Goal: Navigation & Orientation: Find specific page/section

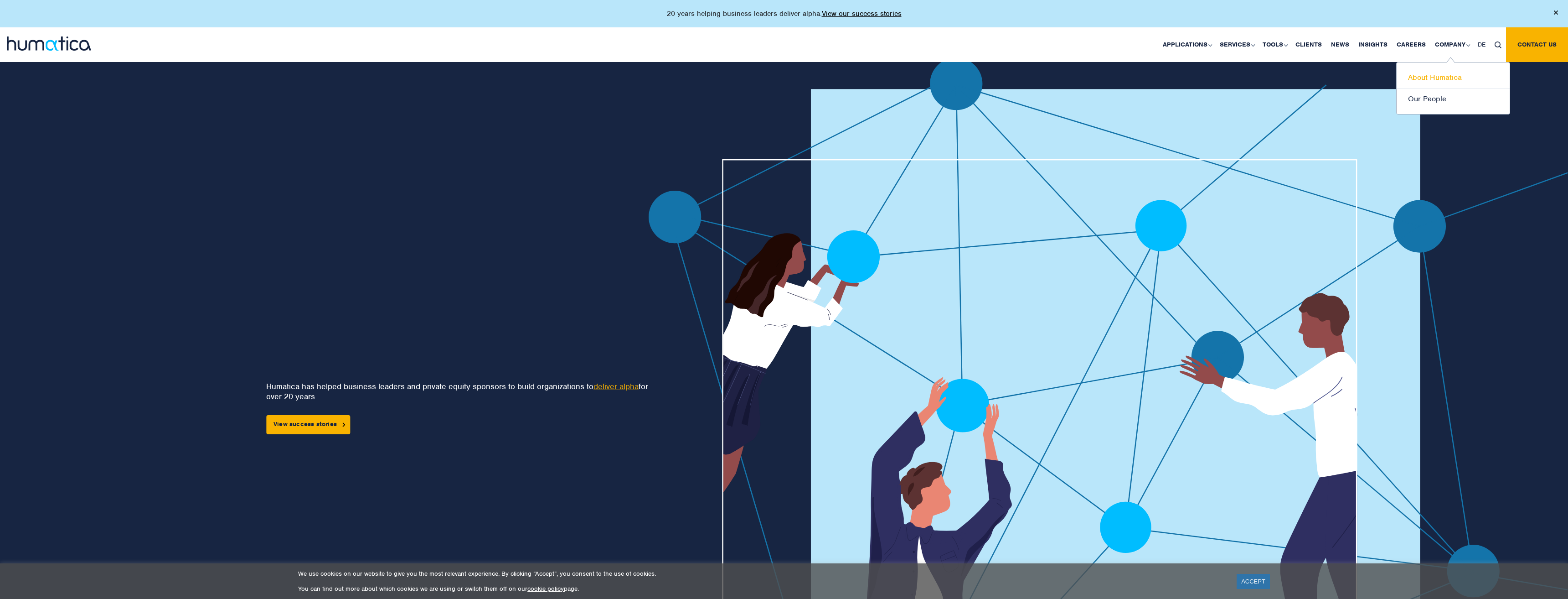
click at [1429, 78] on link "About Humatica" at bounding box center [1453, 78] width 113 height 21
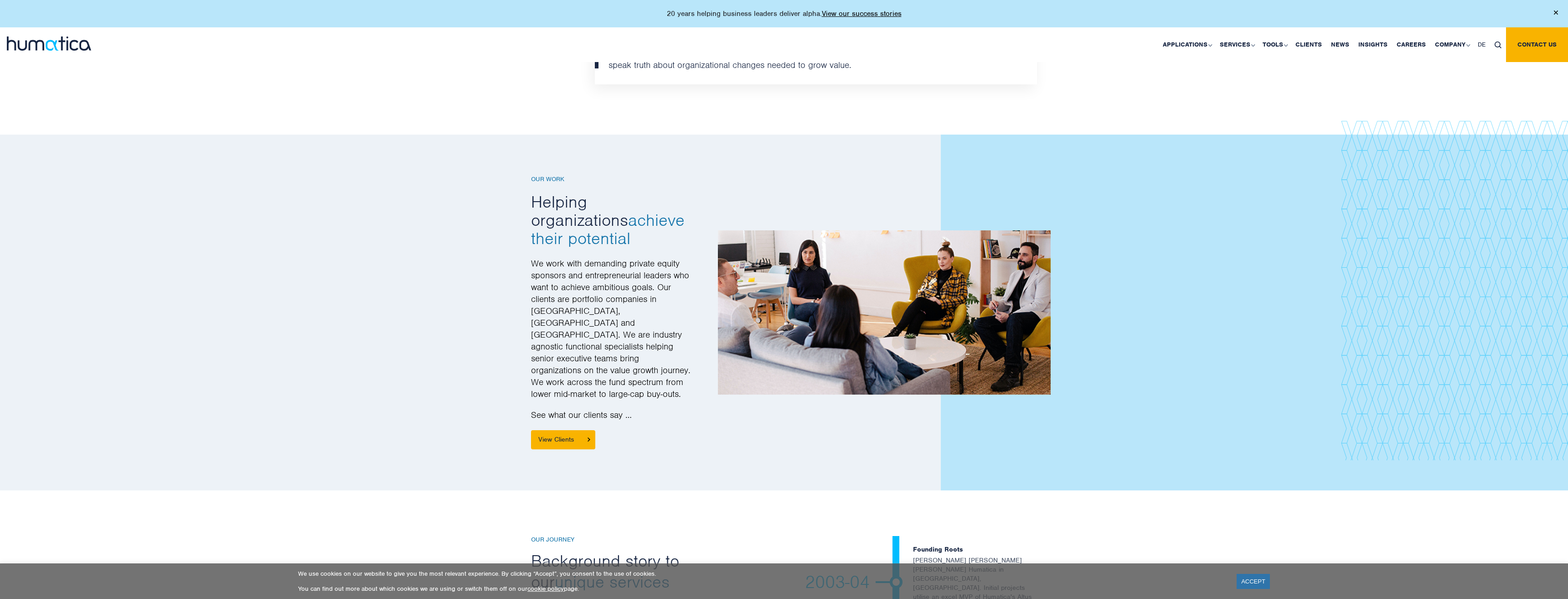
scroll to position [1021, 0]
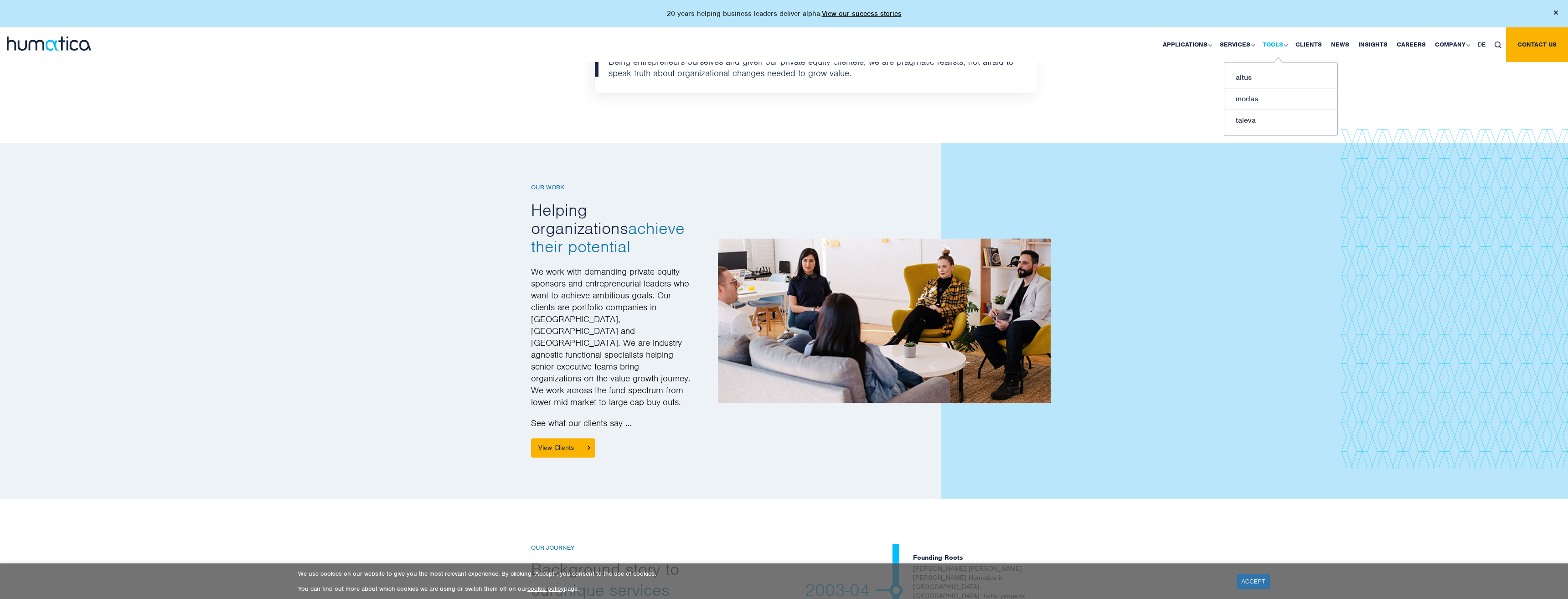
click at [1274, 44] on link "Tools" at bounding box center [1274, 44] width 33 height 34
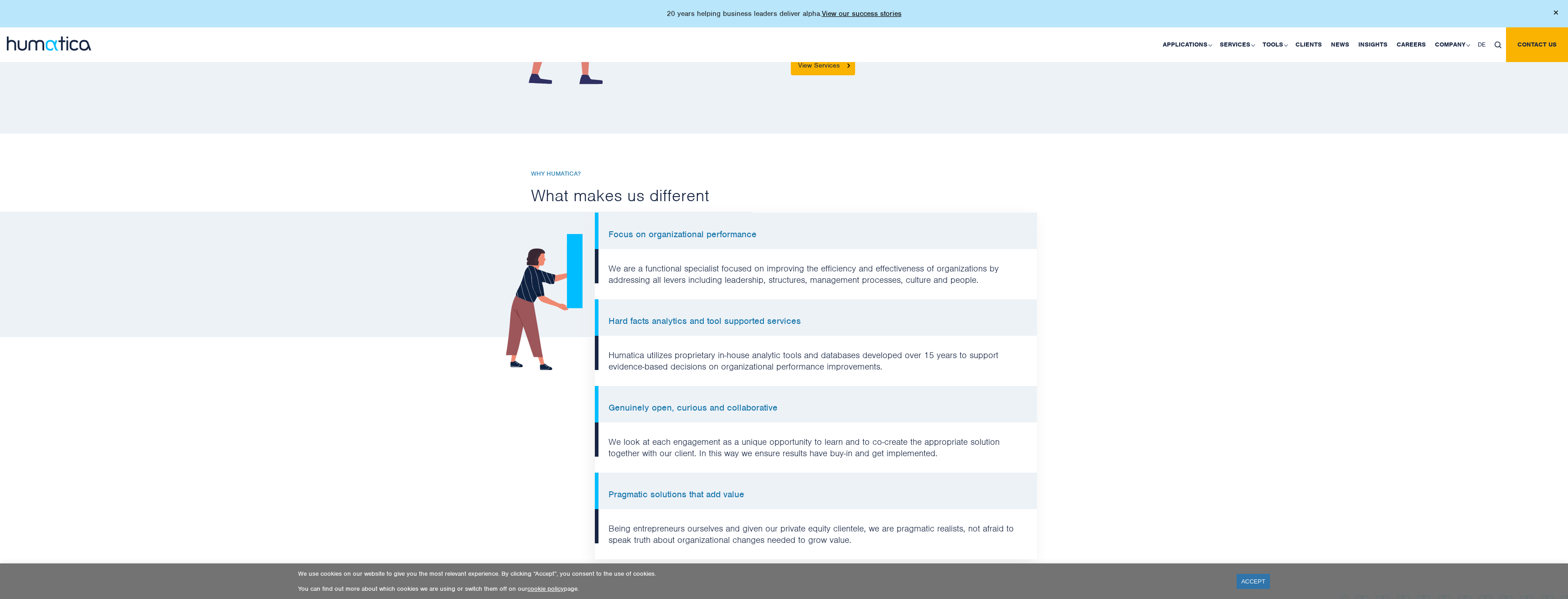
scroll to position [535, 0]
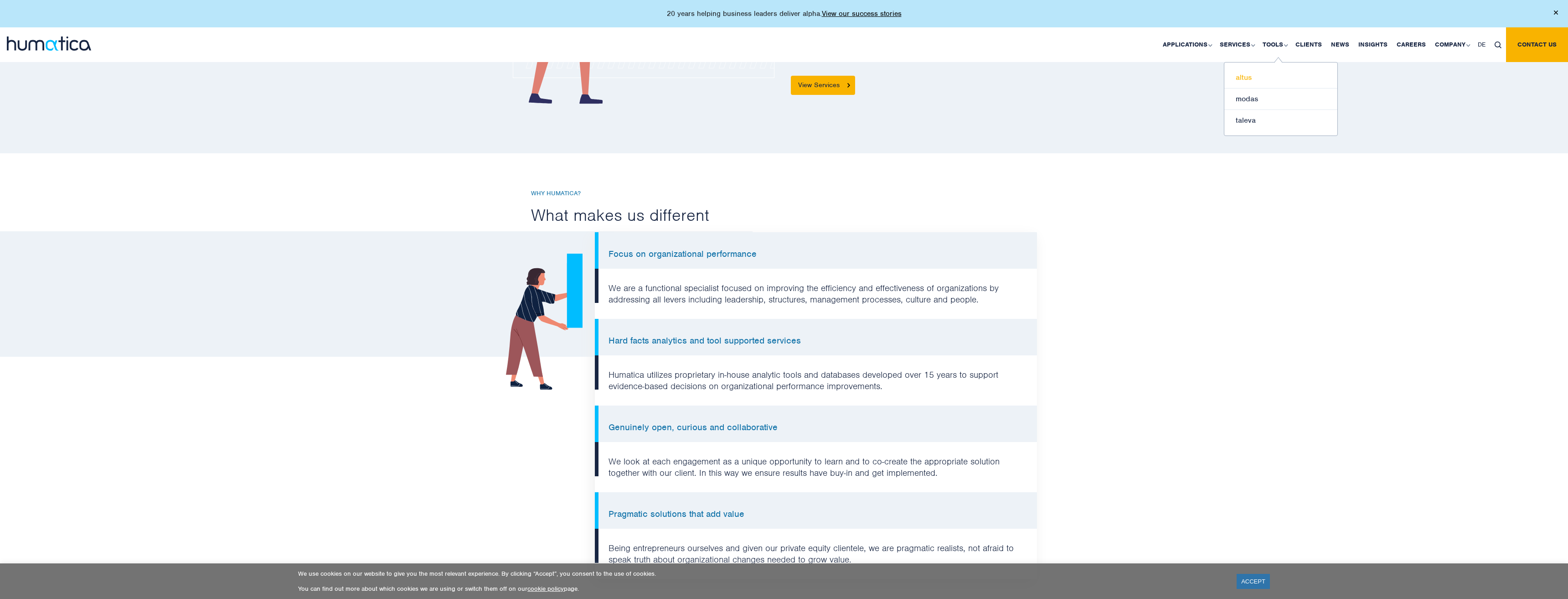
click at [1255, 76] on link "altus" at bounding box center [1281, 78] width 113 height 21
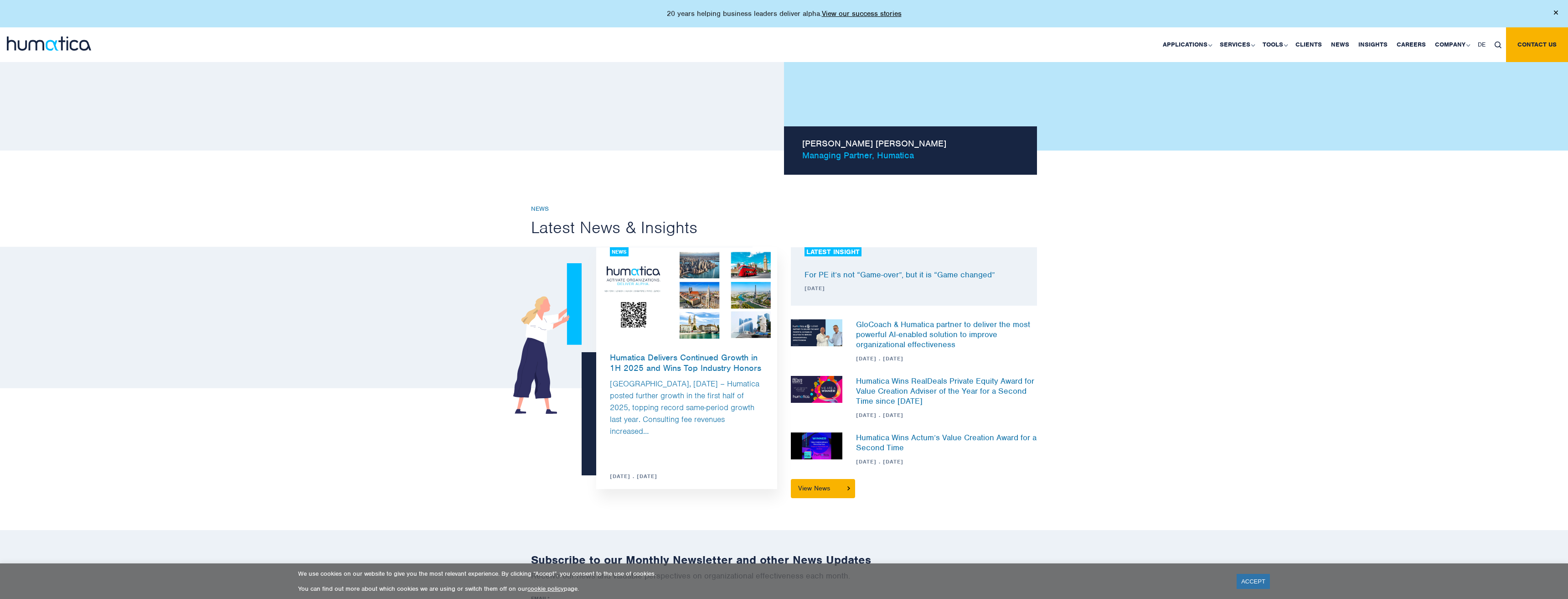
scroll to position [847, 0]
